Goal: Book appointment/travel/reservation

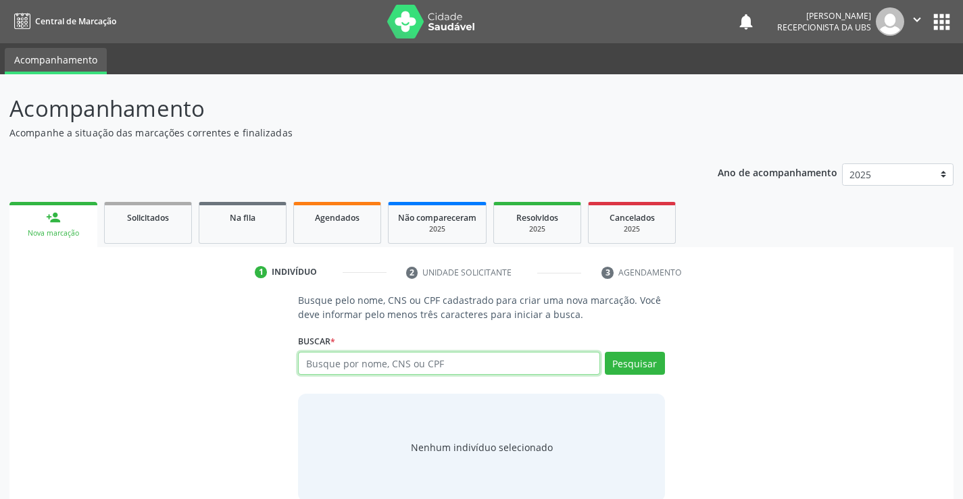
click at [490, 352] on input "text" at bounding box center [448, 363] width 301 height 23
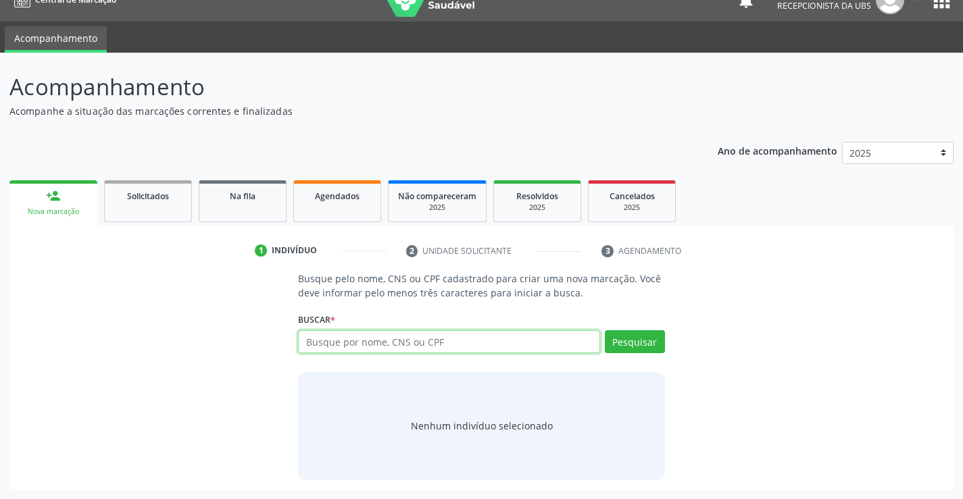
paste input "898004642946103"
type input "898004642946103"
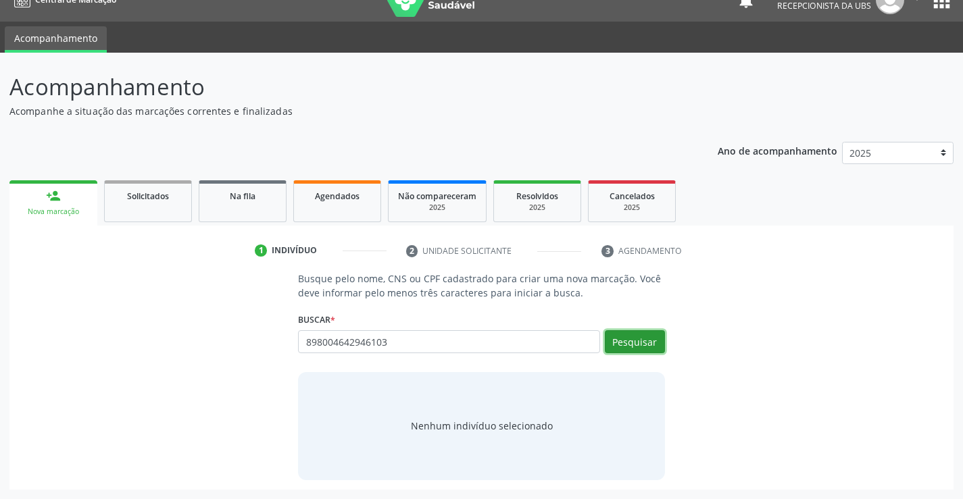
click at [625, 332] on button "Pesquisar" at bounding box center [635, 341] width 60 height 23
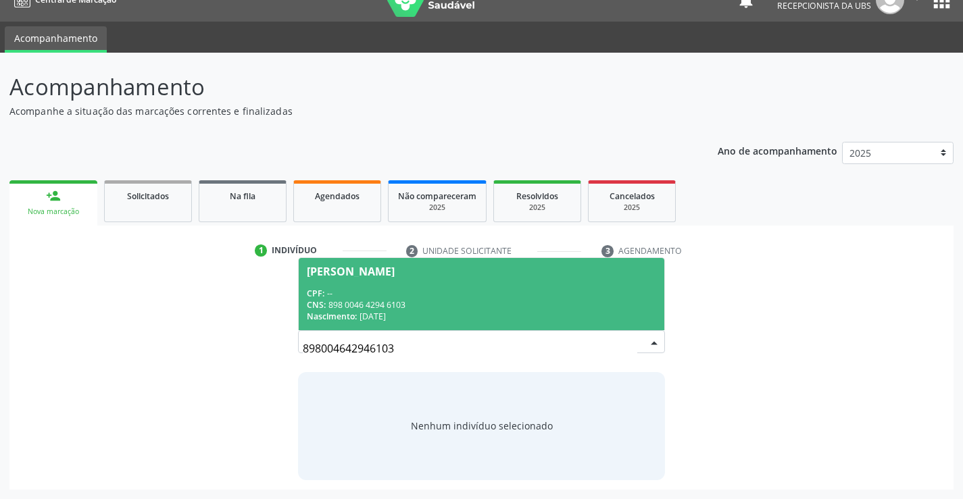
click at [484, 305] on div "CNS: 898 0046 4294 6103" at bounding box center [481, 304] width 349 height 11
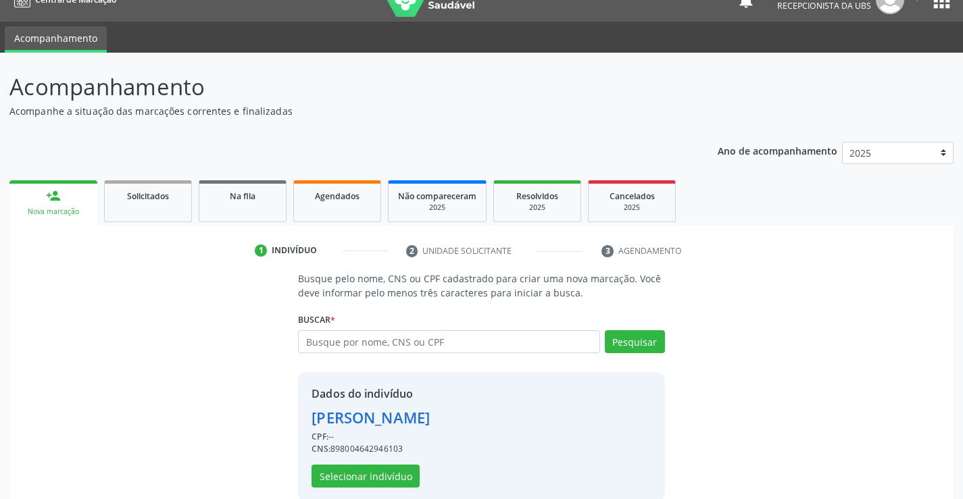
scroll to position [65, 0]
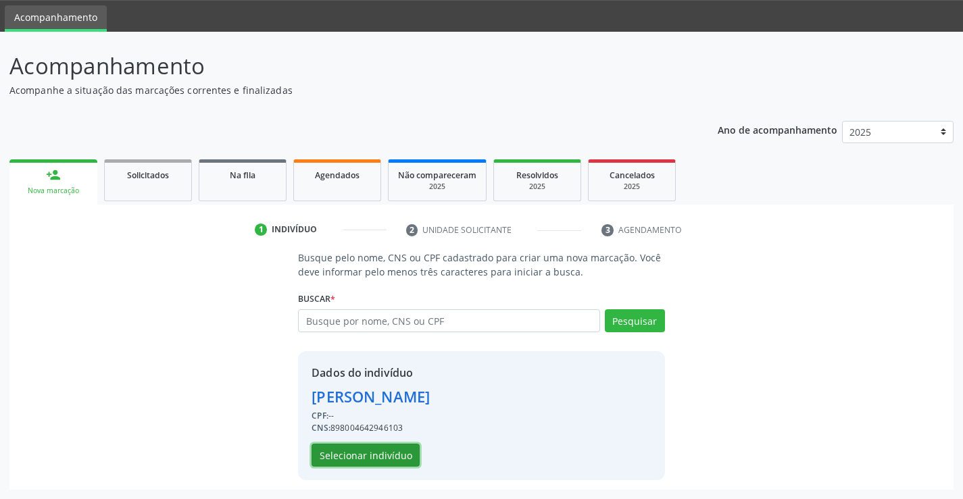
click at [356, 459] on button "Selecionar indivíduo" at bounding box center [365, 455] width 108 height 23
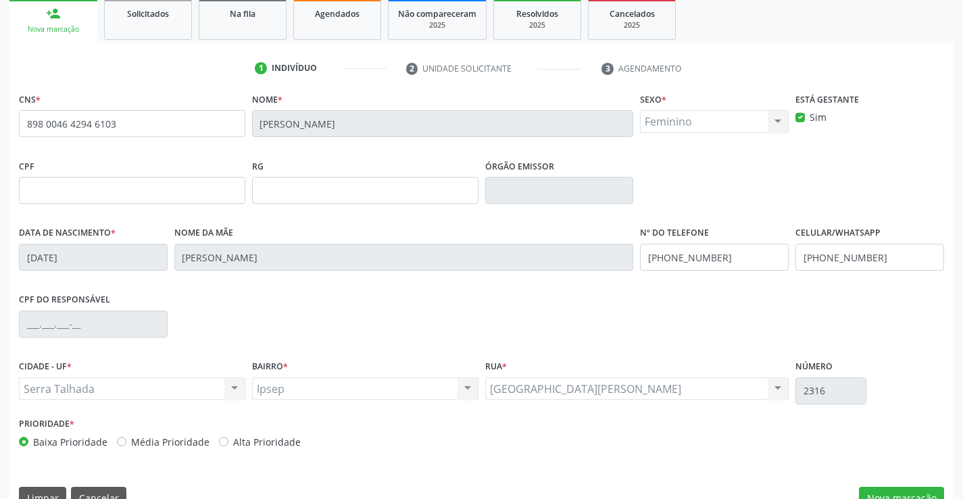
scroll to position [233, 0]
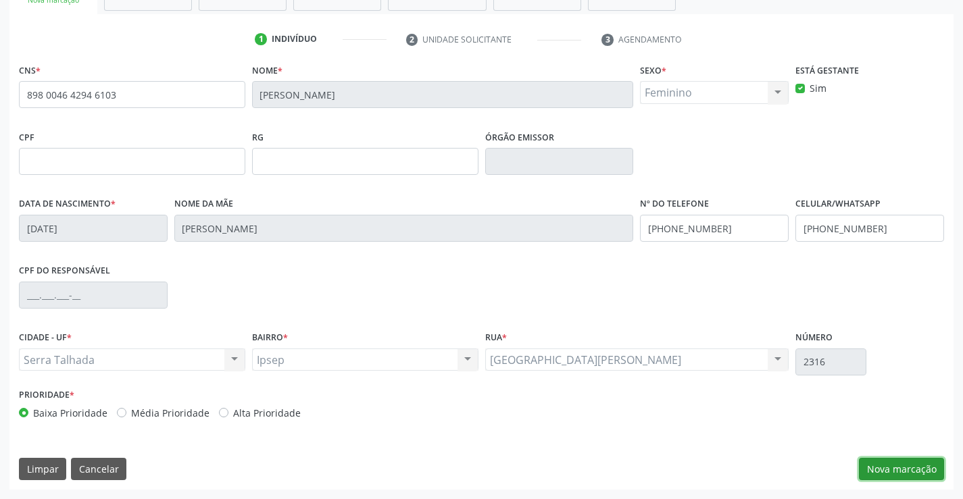
click at [872, 461] on button "Nova marcação" at bounding box center [901, 469] width 85 height 23
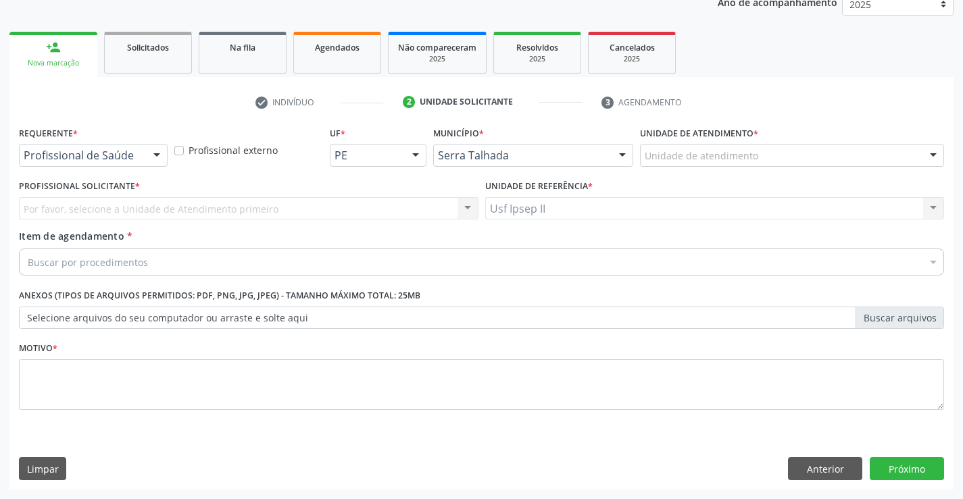
scroll to position [170, 0]
click at [772, 164] on div "Unidade de atendimento" at bounding box center [792, 155] width 304 height 23
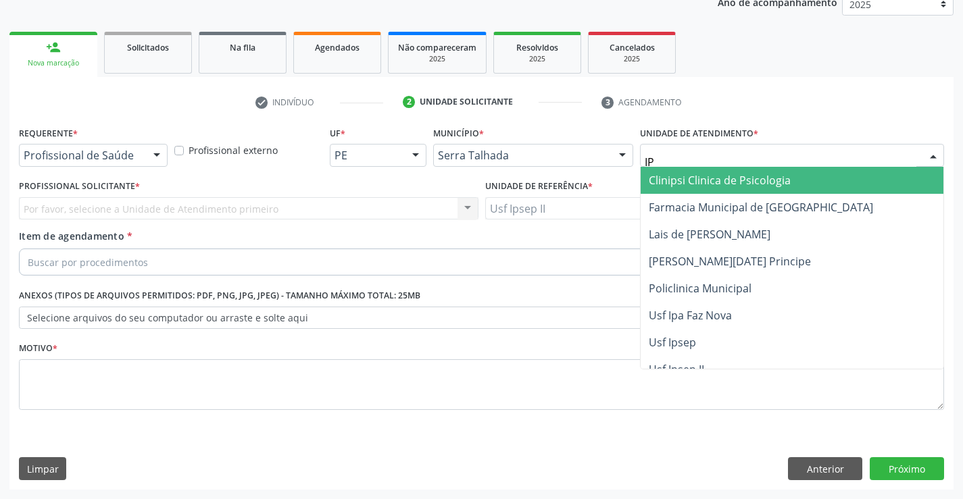
type input "IPS"
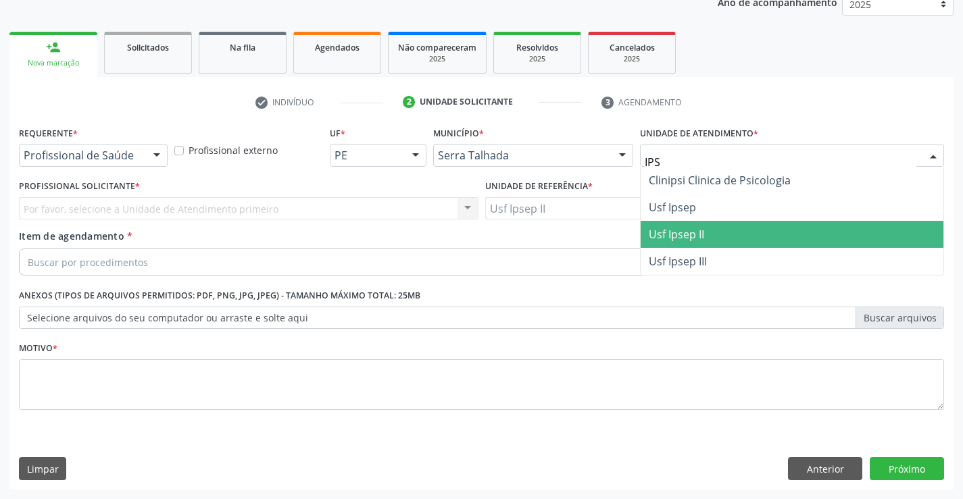
click at [716, 226] on span "Usf Ipsep II" at bounding box center [791, 234] width 303 height 27
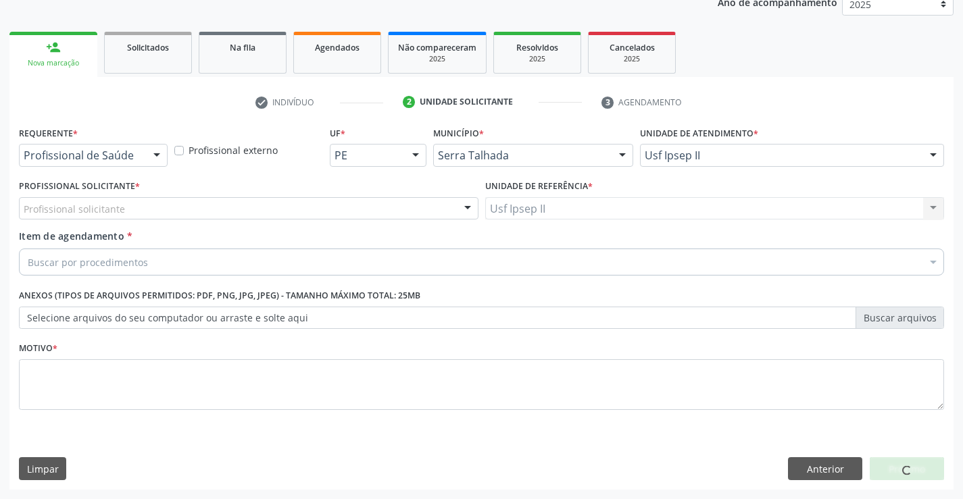
click at [241, 208] on div "Profissional solicitante" at bounding box center [248, 208] width 459 height 23
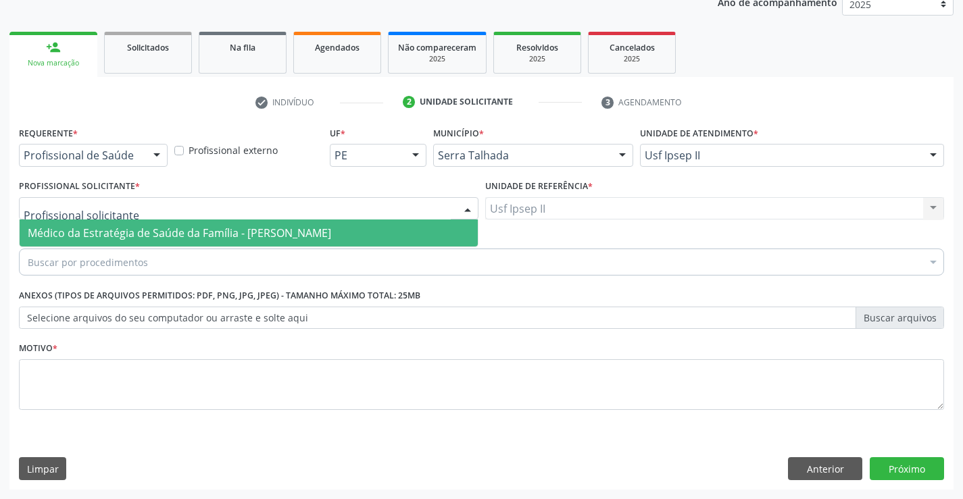
click at [228, 226] on span "Médico da Estratégia de Saúde da Família - [PERSON_NAME]" at bounding box center [179, 233] width 303 height 15
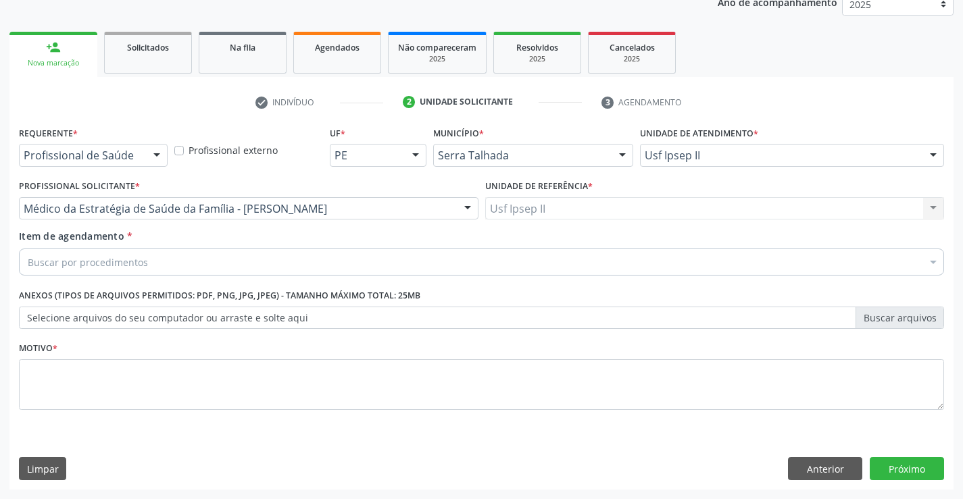
click at [201, 261] on div "Buscar por procedimentos" at bounding box center [481, 262] width 925 height 27
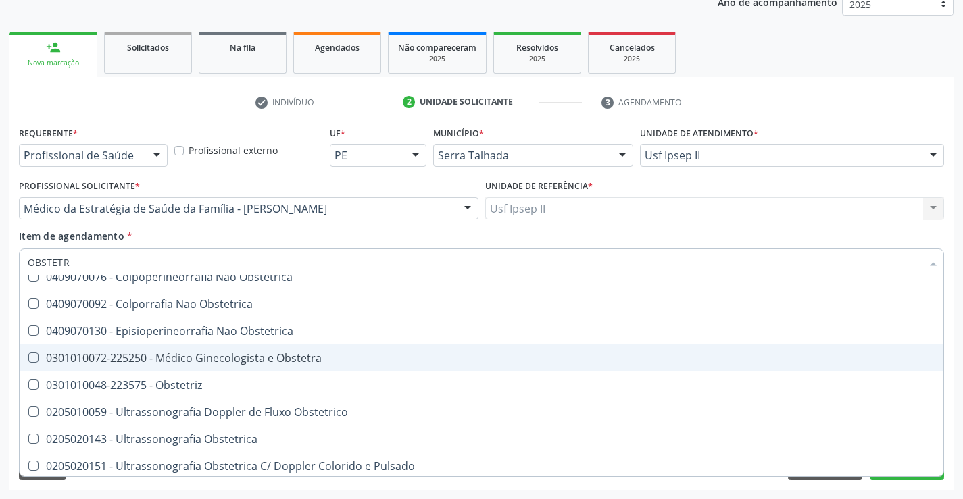
scroll to position [97, 0]
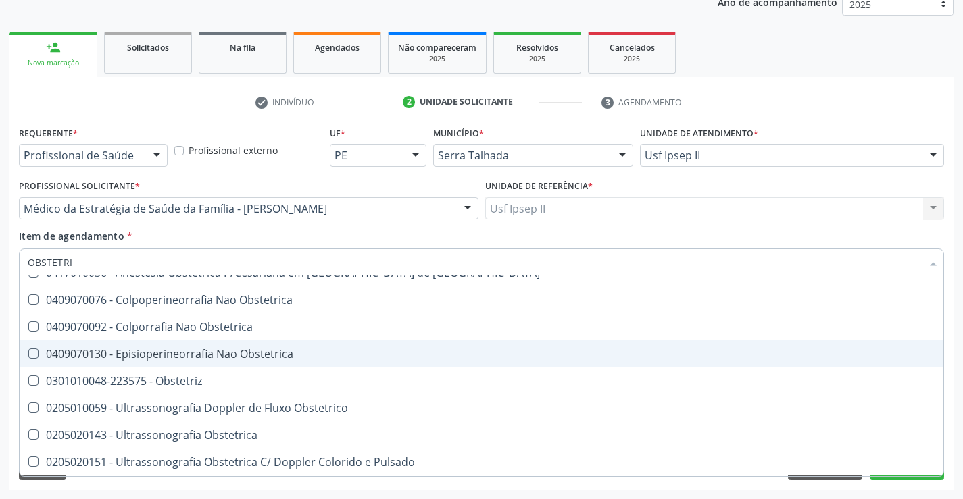
type input "OBSTETRIC"
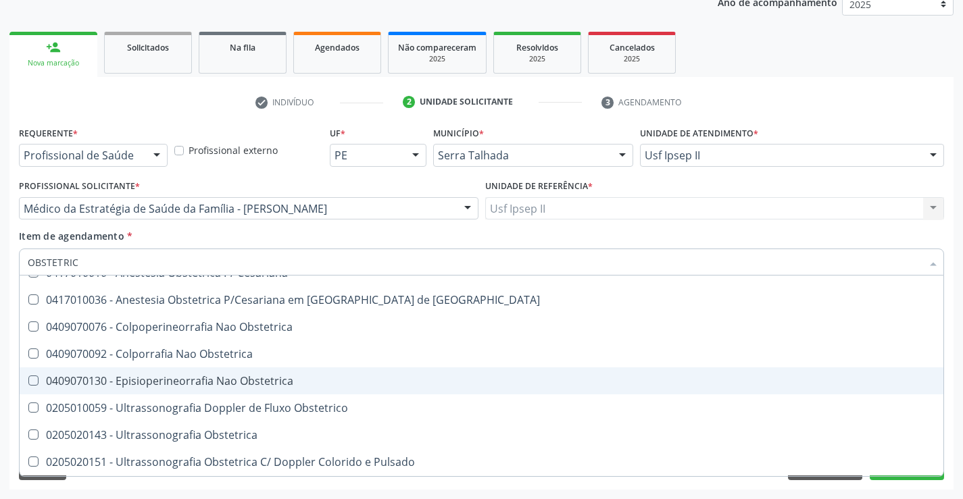
scroll to position [43, 0]
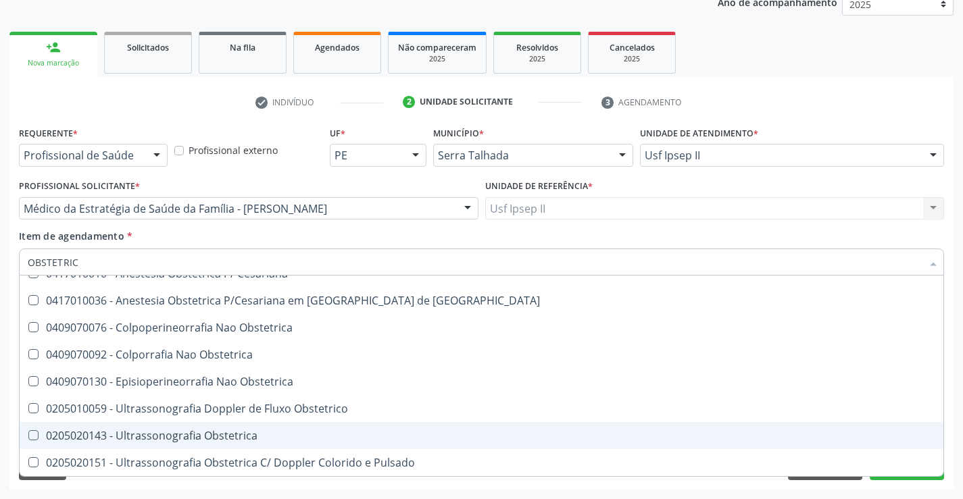
click at [184, 432] on div "0205020143 - Ultrassonografia Obstetrica" at bounding box center [481, 435] width 907 height 11
checkbox Obstetrica "true"
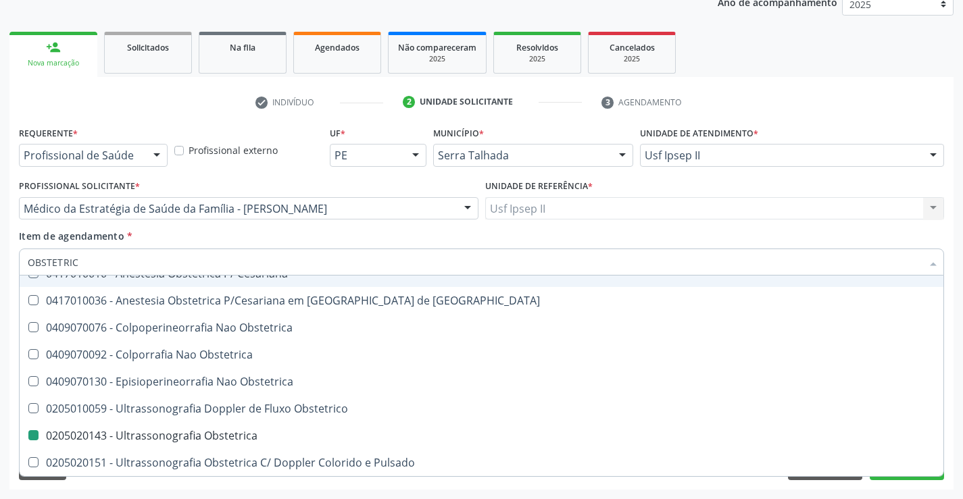
click at [187, 230] on div "Item de agendamento * OBSTETRIC Desfazer seleção 0417010028 - [MEDICAL_DATA] Ob…" at bounding box center [481, 250] width 925 height 43
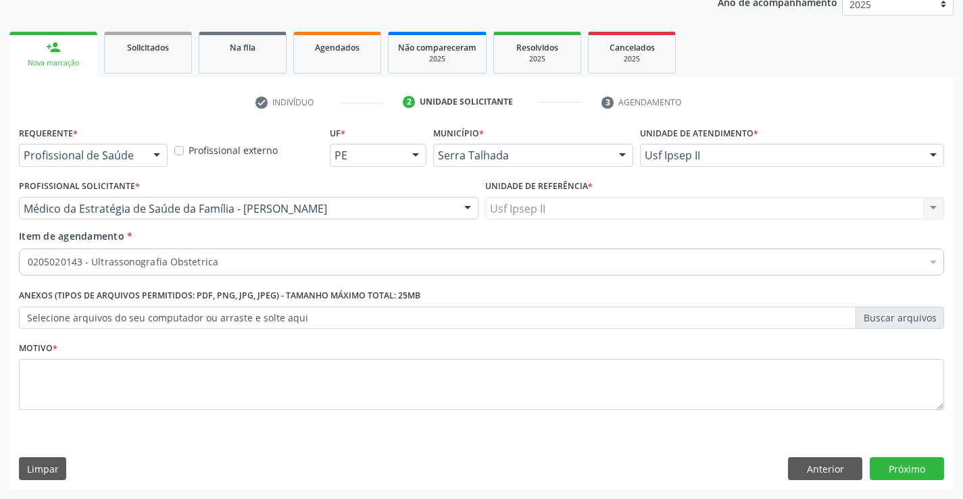
scroll to position [0, 0]
click at [106, 378] on textarea at bounding box center [481, 384] width 925 height 51
type textarea "A"
click at [887, 471] on button "Próximo" at bounding box center [906, 468] width 74 height 23
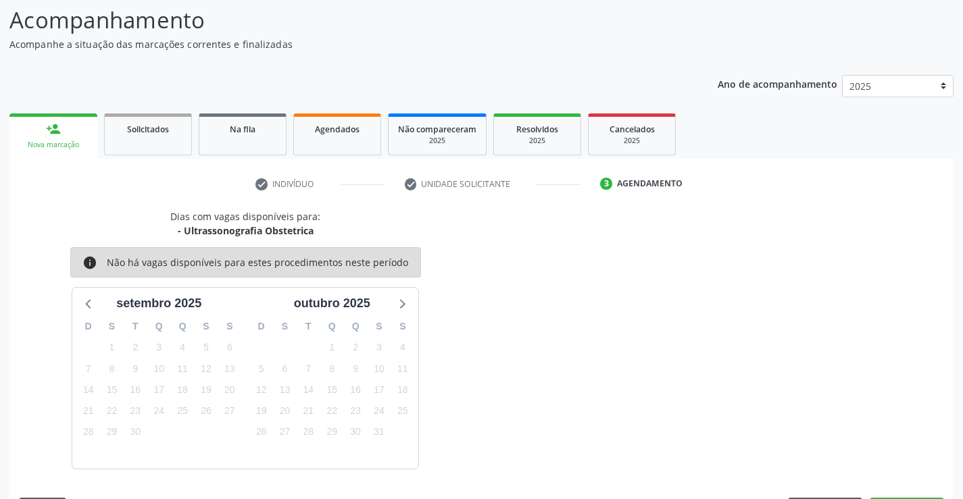
scroll to position [128, 0]
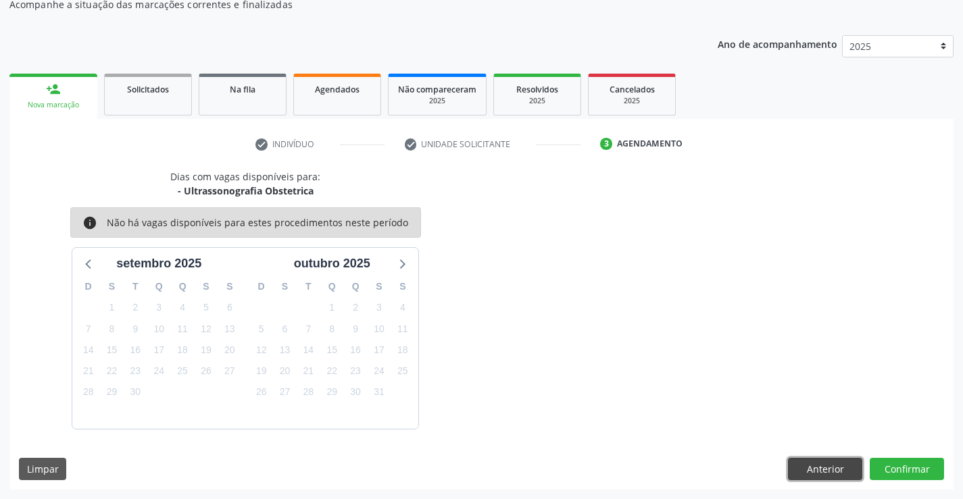
click at [823, 463] on button "Anterior" at bounding box center [825, 469] width 74 height 23
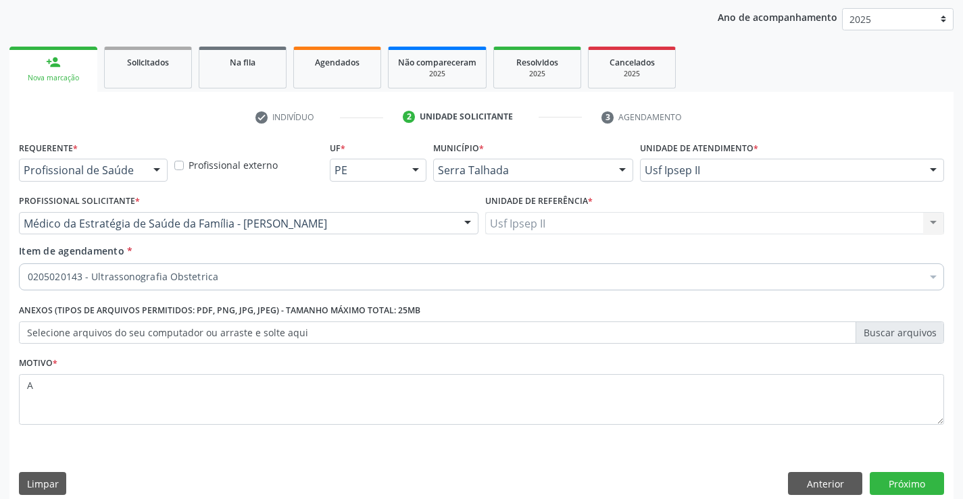
scroll to position [170, 0]
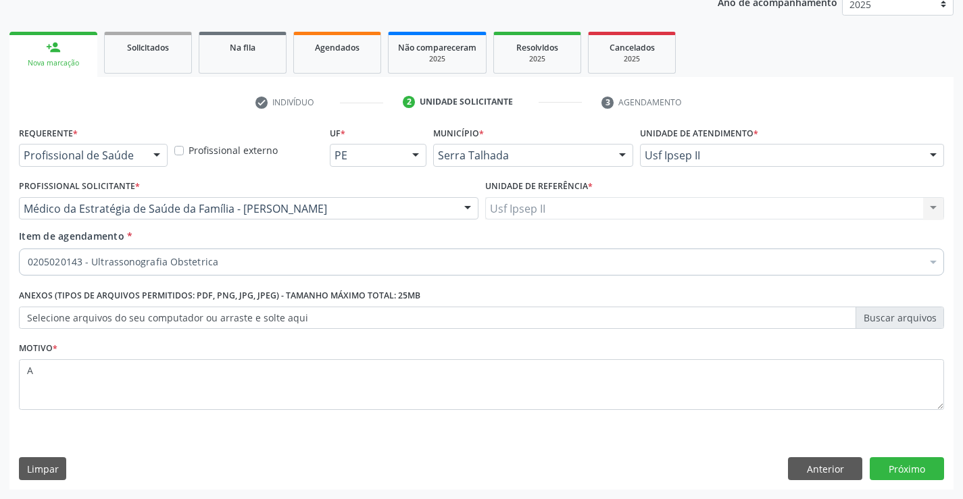
click at [537, 444] on div "Requerente * Profissional de Saúde Profissional de Saúde Paciente Nenhum result…" at bounding box center [481, 306] width 944 height 367
click at [896, 467] on button "Próximo" at bounding box center [906, 468] width 74 height 23
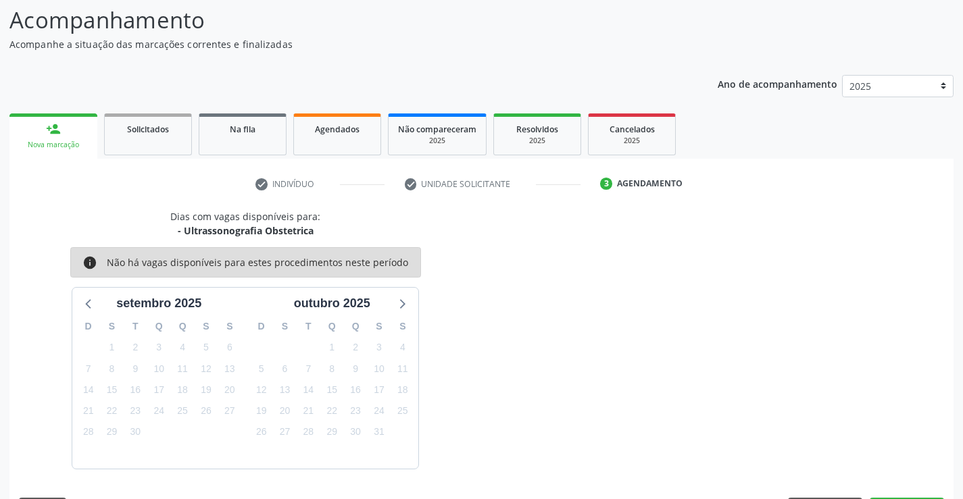
scroll to position [128, 0]
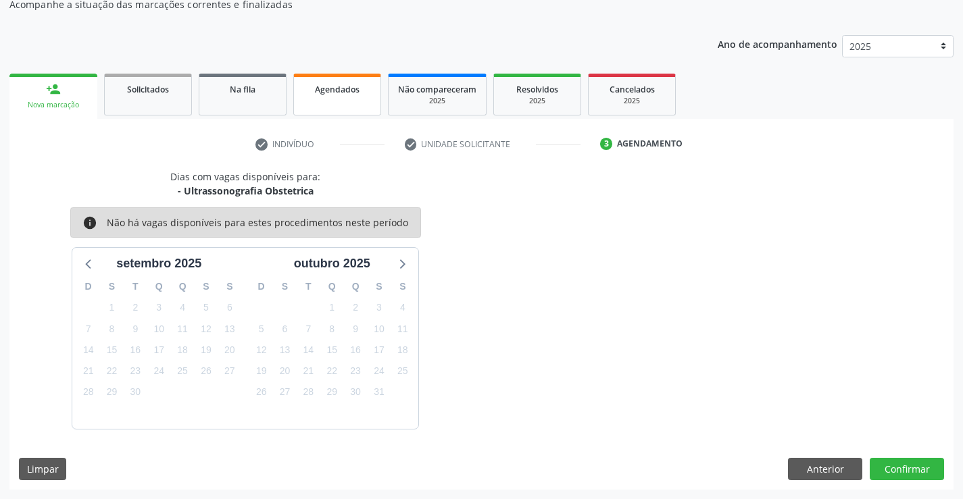
click at [349, 102] on link "Agendados" at bounding box center [337, 95] width 88 height 42
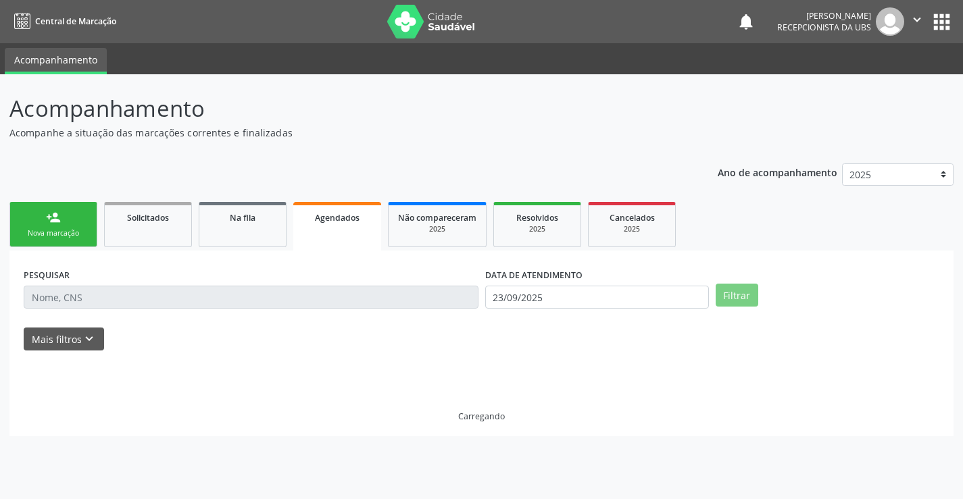
scroll to position [0, 0]
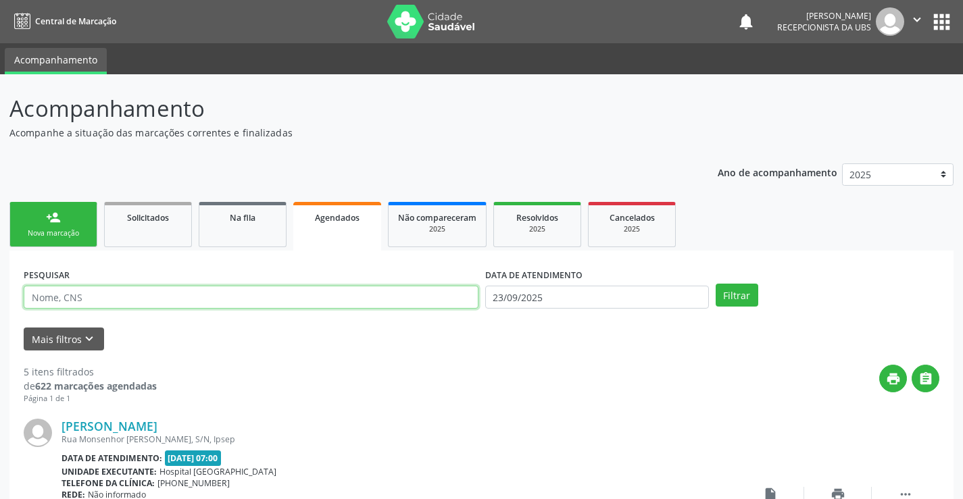
click at [154, 294] on input "text" at bounding box center [251, 297] width 455 height 23
paste input "700008740018304"
type input "700008740018304"
click at [697, 285] on div "DATA DE ATENDIMENTO" at bounding box center [597, 275] width 224 height 21
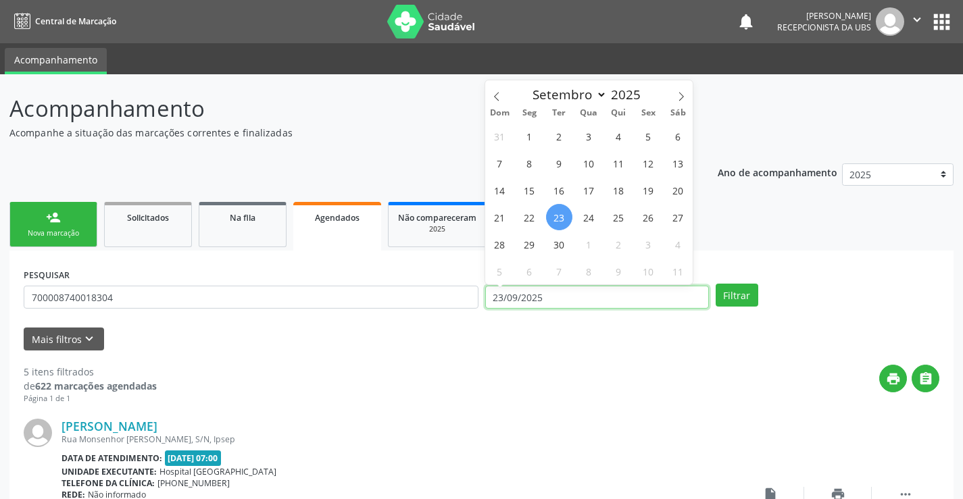
click at [694, 288] on input "23/09/2025" at bounding box center [597, 297] width 224 height 23
click at [557, 242] on span "30" at bounding box center [559, 244] width 26 height 26
type input "[DATE]"
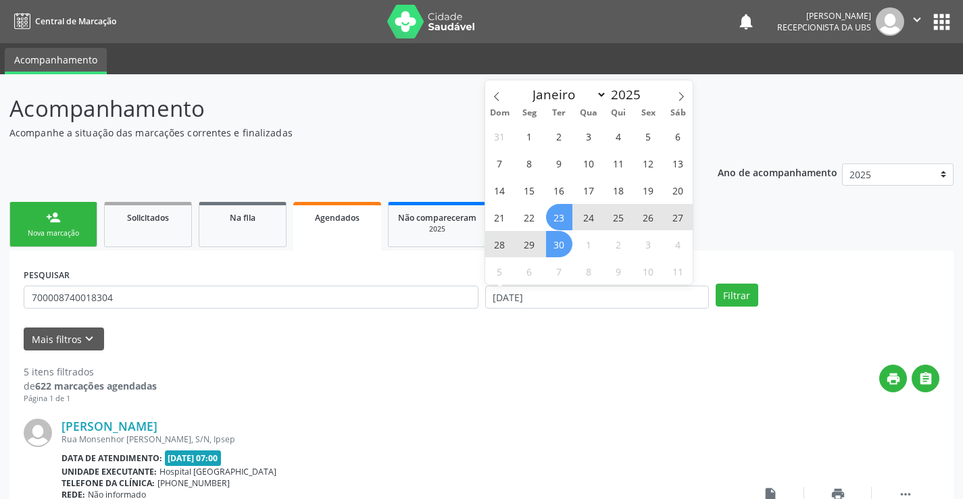
click at [560, 213] on span "23" at bounding box center [559, 217] width 26 height 26
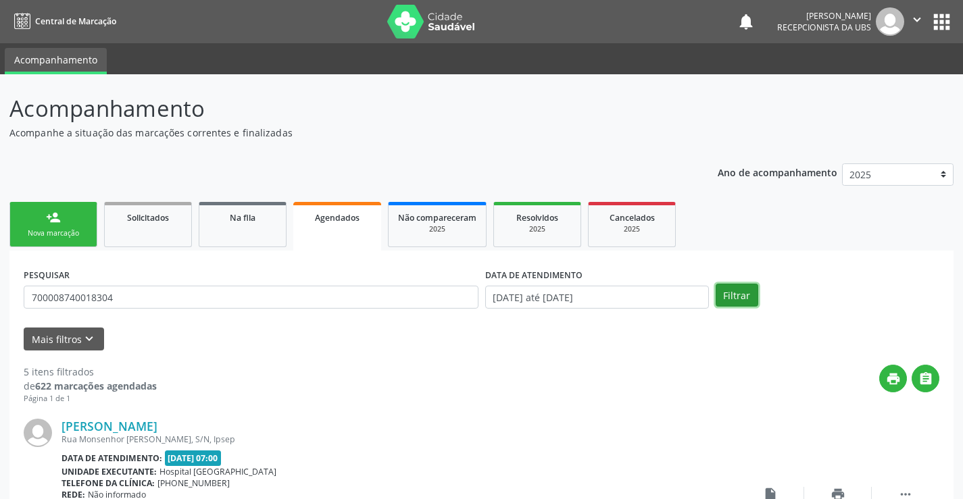
click at [727, 292] on button "Filtrar" at bounding box center [736, 295] width 43 height 23
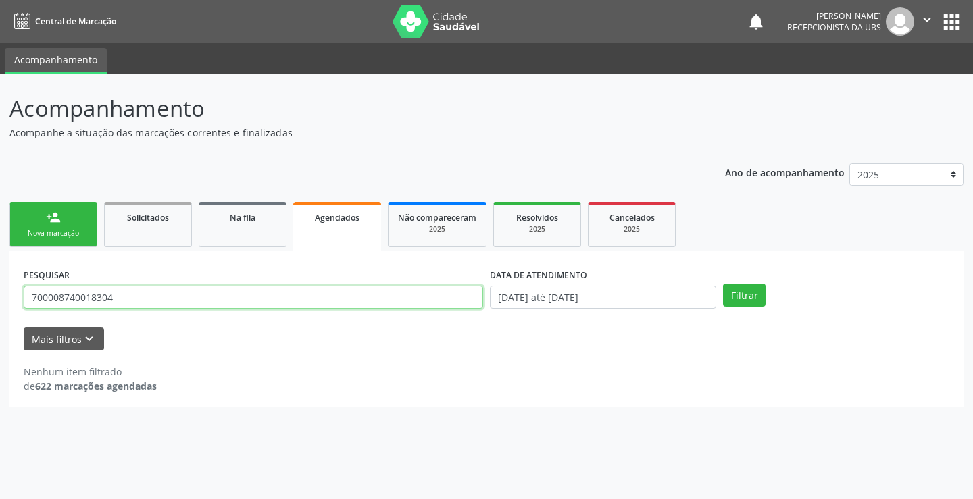
click at [226, 301] on input "700008740018304" at bounding box center [253, 297] width 459 height 23
paste input "709003818067013"
type input "709003818067013"
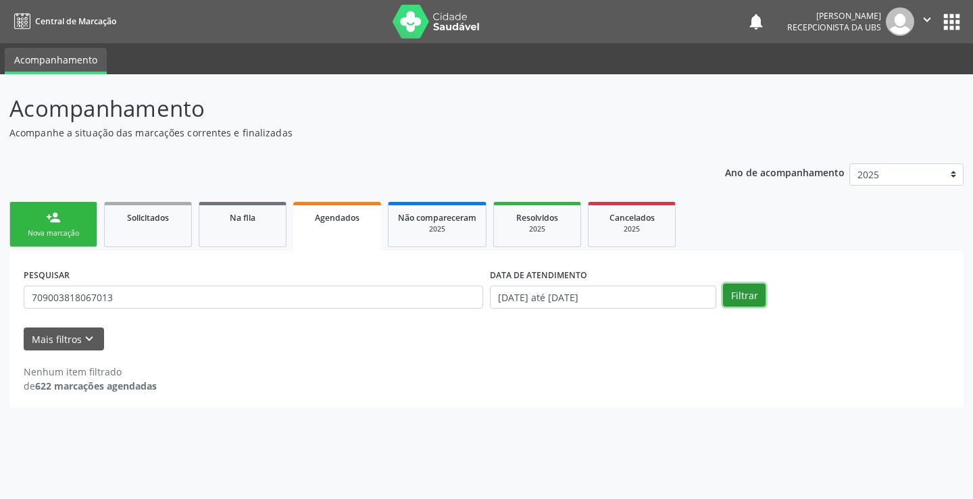
click at [727, 286] on button "Filtrar" at bounding box center [744, 295] width 43 height 23
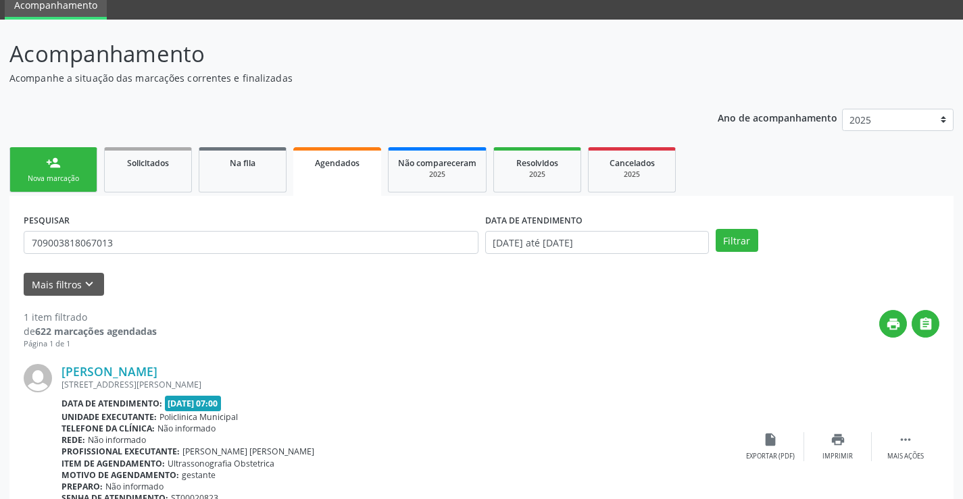
scroll to position [123, 0]
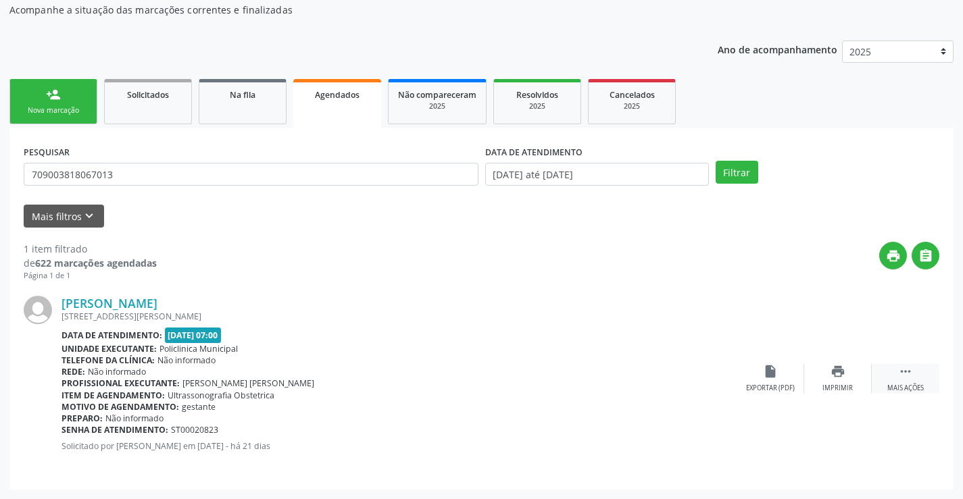
click at [909, 378] on icon "" at bounding box center [905, 371] width 15 height 15
click at [846, 378] on div "edit Editar" at bounding box center [838, 378] width 68 height 29
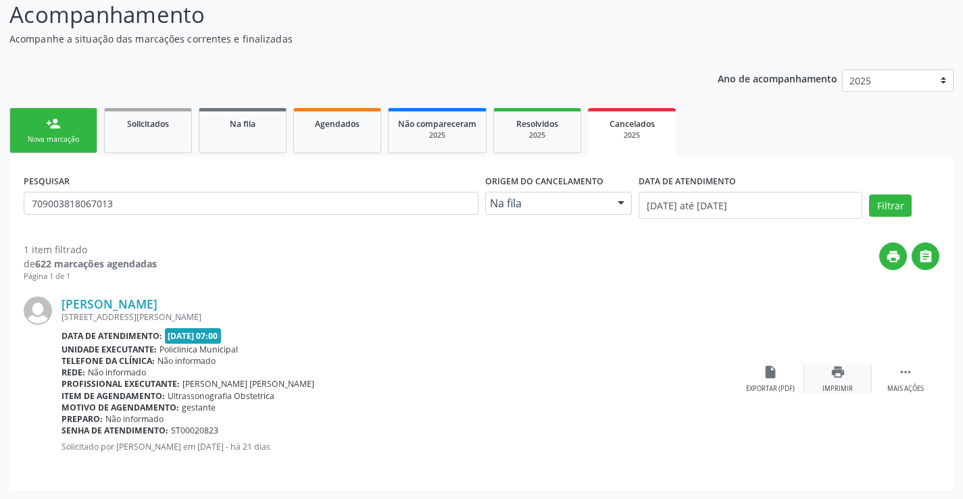
scroll to position [95, 0]
click at [903, 380] on div " Mais ações" at bounding box center [905, 378] width 68 height 29
click at [634, 375] on icon "insert_drive_file" at bounding box center [635, 371] width 15 height 15
click at [849, 381] on div "edit Editar" at bounding box center [838, 378] width 68 height 29
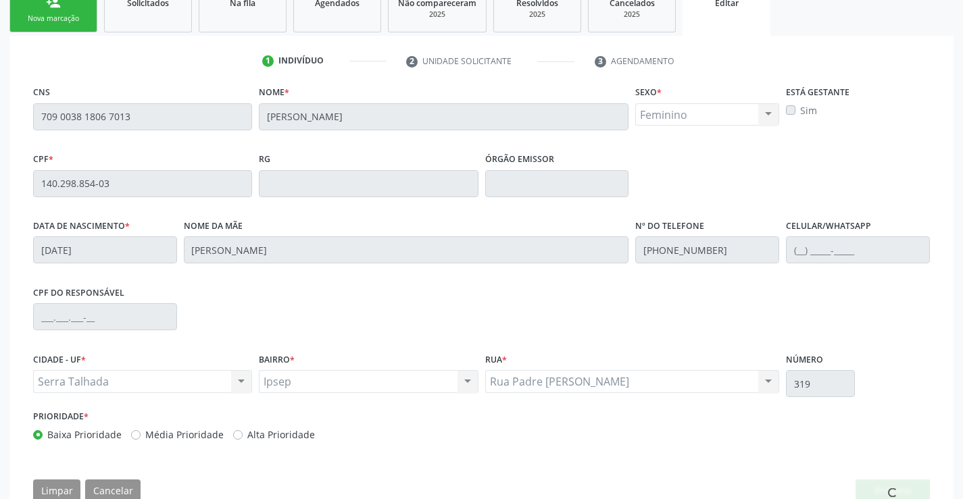
scroll to position [251, 0]
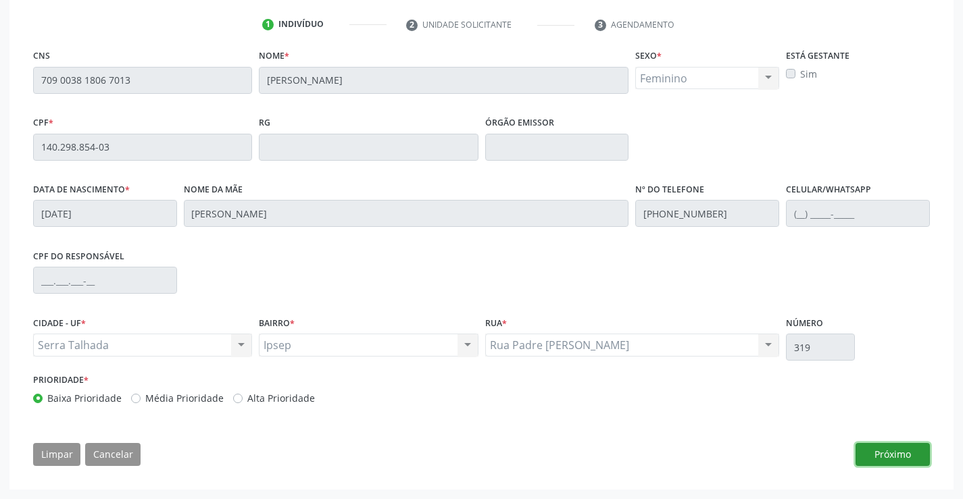
click at [911, 458] on button "Próximo" at bounding box center [892, 454] width 74 height 23
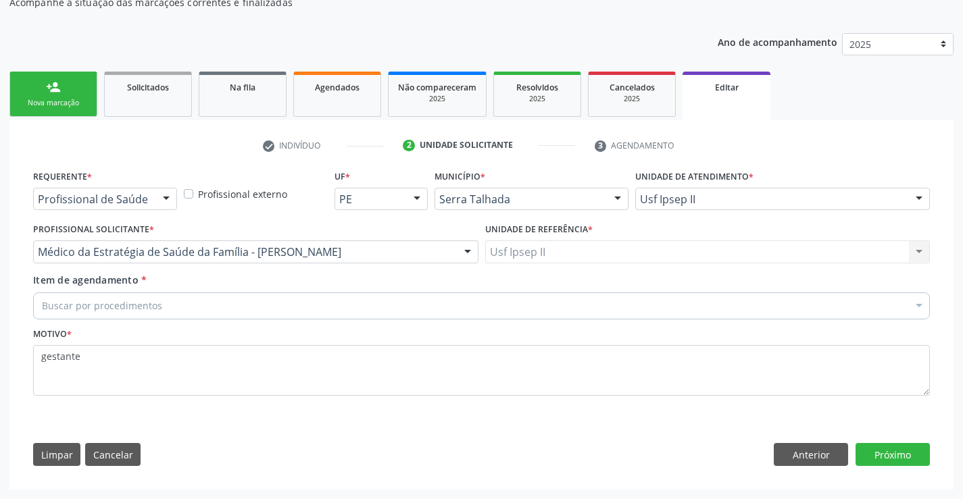
click at [278, 297] on div "Buscar por procedimentos" at bounding box center [481, 305] width 896 height 27
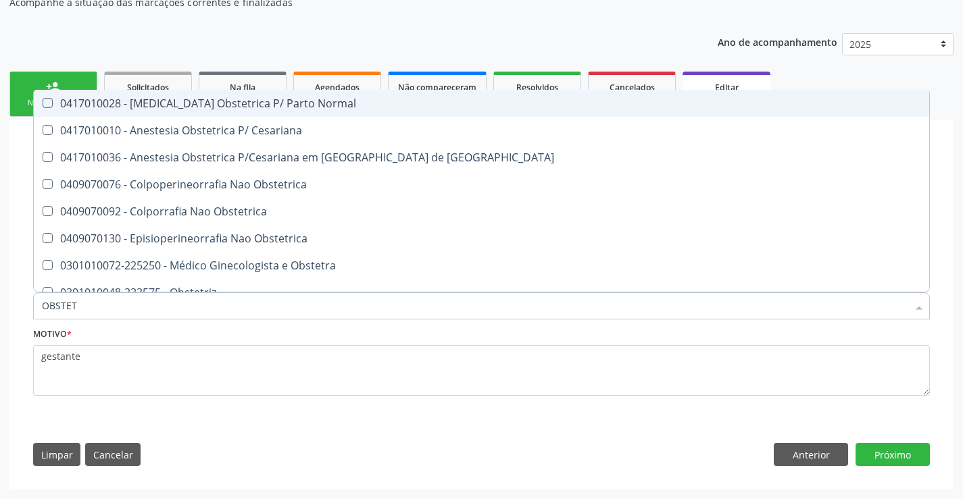
type input "OBSTETR"
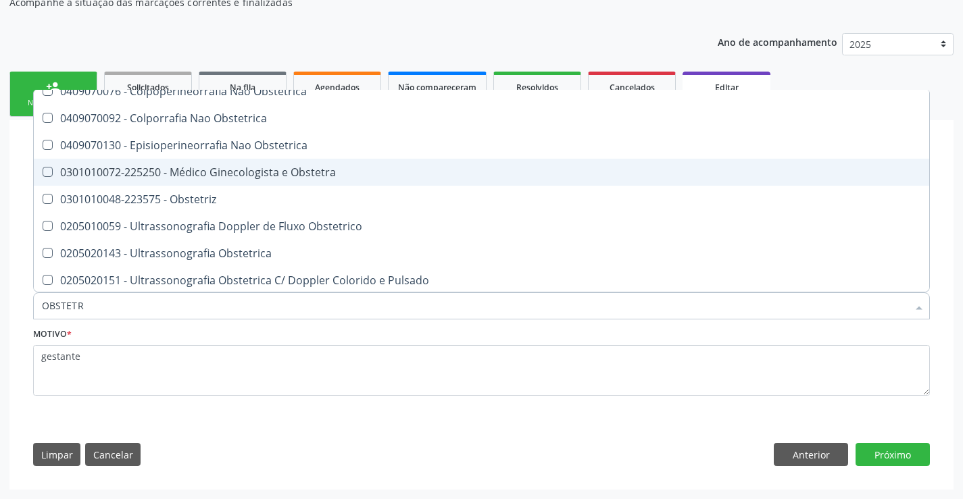
scroll to position [95, 0]
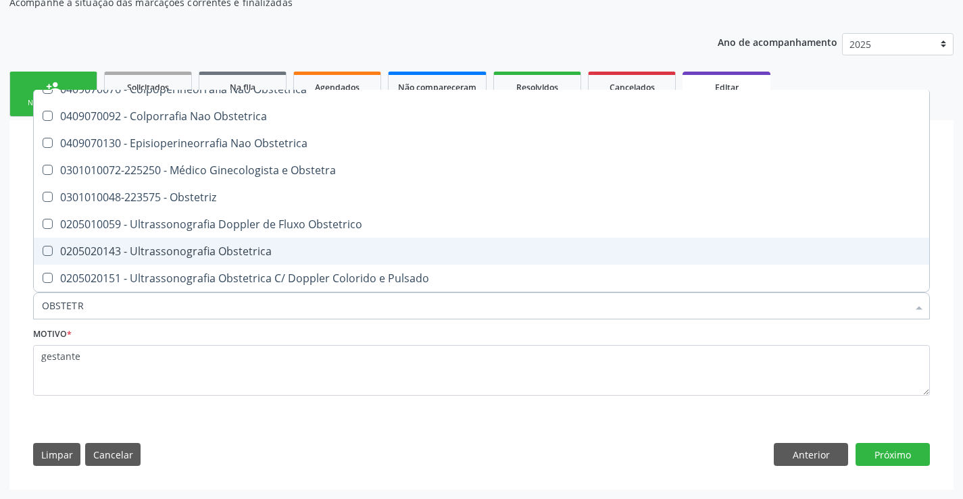
click at [270, 256] on div "0205020143 - Ultrassonografia Obstetrica" at bounding box center [481, 251] width 879 height 11
checkbox Obstetrica "true"
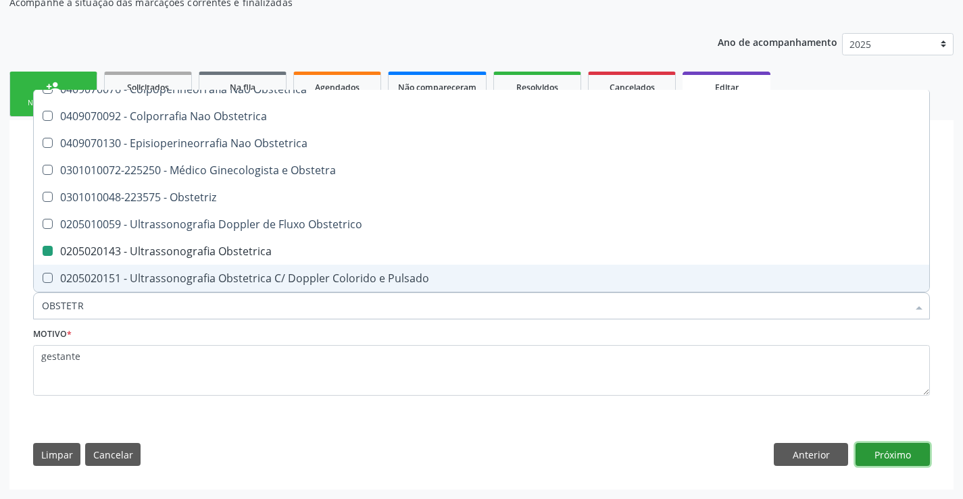
click at [894, 460] on button "Próximo" at bounding box center [892, 454] width 74 height 23
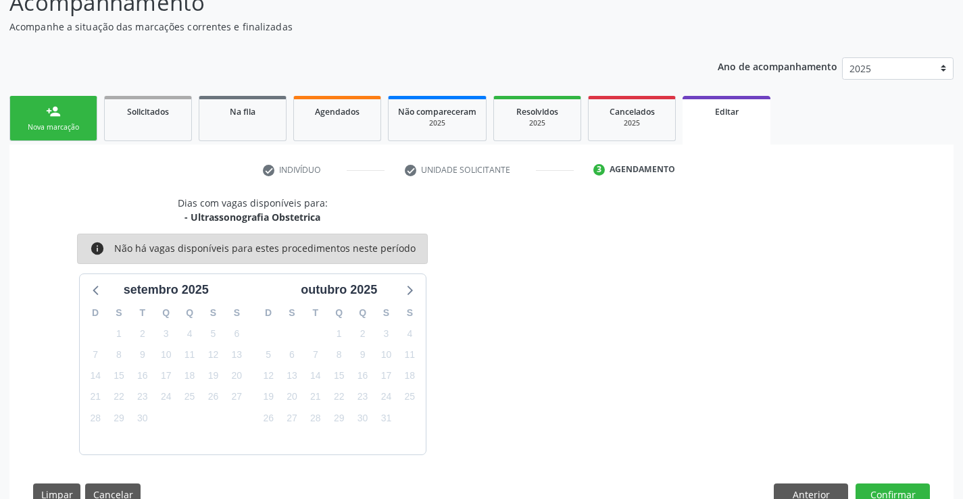
scroll to position [130, 0]
